Goal: Task Accomplishment & Management: Manage account settings

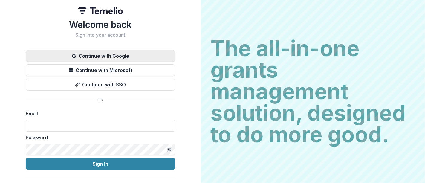
click at [108, 54] on button "Continue with Google" at bounding box center [100, 56] width 149 height 12
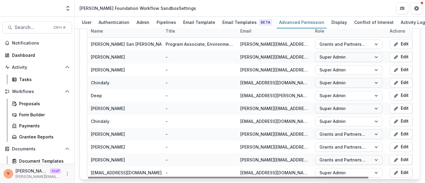
scroll to position [88, 0]
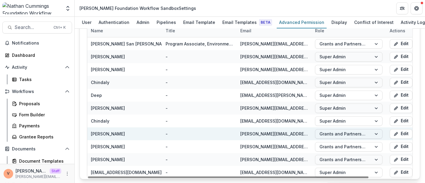
click at [376, 132] on div at bounding box center [377, 133] width 11 height 9
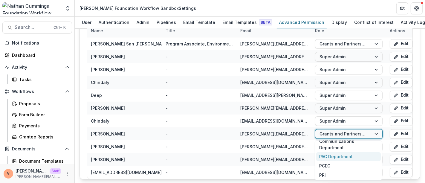
scroll to position [0, 0]
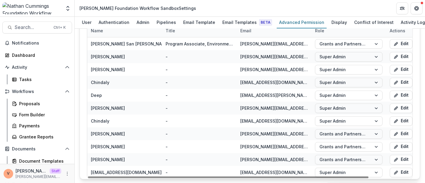
click at [238, 4] on header "[PERSON_NAME] Foundation Workflow Sandbox Settings" at bounding box center [250, 8] width 350 height 16
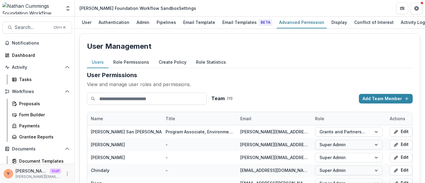
click at [135, 61] on button "Role Permissions" at bounding box center [130, 62] width 45 height 12
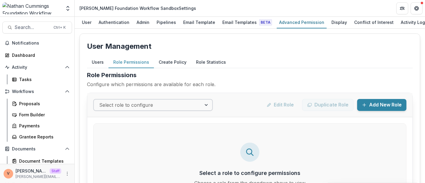
click at [209, 103] on div at bounding box center [206, 105] width 11 height 11
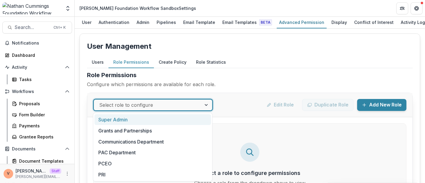
click at [235, 82] on p "Configure which permissions are available for each role." at bounding box center [250, 84] width 326 height 7
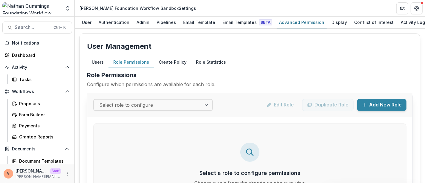
click at [173, 63] on button "Create Policy" at bounding box center [172, 62] width 37 height 12
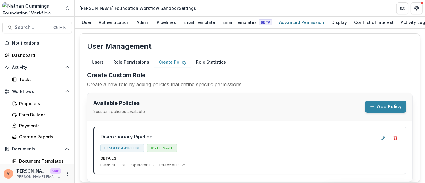
click at [214, 60] on button "Role Statistics" at bounding box center [210, 62] width 39 height 12
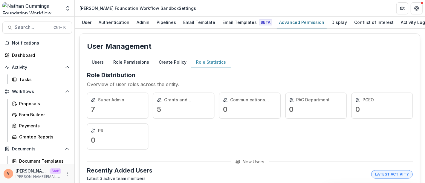
click at [171, 62] on button "Create Policy" at bounding box center [172, 62] width 37 height 12
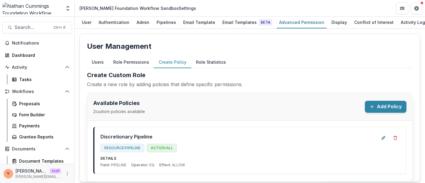
click at [140, 60] on button "Role Permissions" at bounding box center [130, 62] width 45 height 12
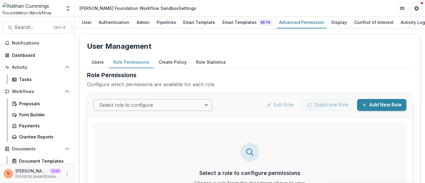
click at [205, 105] on div at bounding box center [206, 105] width 11 height 11
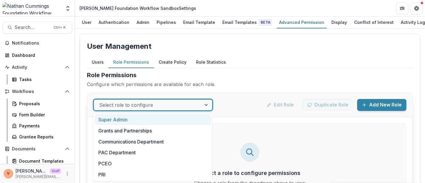
click at [210, 100] on div at bounding box center [206, 105] width 11 height 11
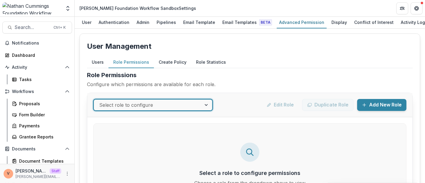
click at [206, 104] on div at bounding box center [206, 105] width 11 height 11
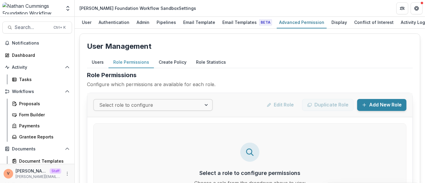
click at [251, 85] on p "Configure which permissions are available for each role." at bounding box center [250, 84] width 326 height 7
click at [209, 103] on div at bounding box center [206, 105] width 11 height 11
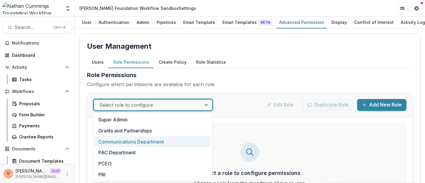
click at [168, 141] on div "Communications Department" at bounding box center [152, 141] width 117 height 11
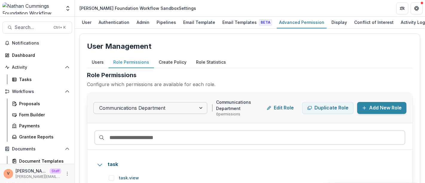
click at [261, 68] on div "Users Role Permissions Create Policy Role Statistics User Permissions View and …" at bounding box center [250, 184] width 326 height 257
click at [103, 61] on button "Users" at bounding box center [98, 62] width 22 height 12
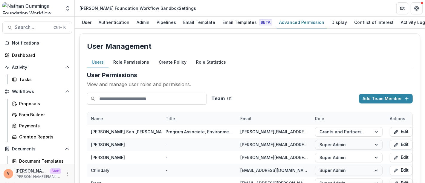
click at [128, 64] on button "Role Permissions" at bounding box center [130, 62] width 45 height 12
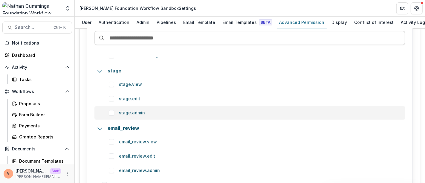
scroll to position [135, 0]
